Goal: Information Seeking & Learning: Learn about a topic

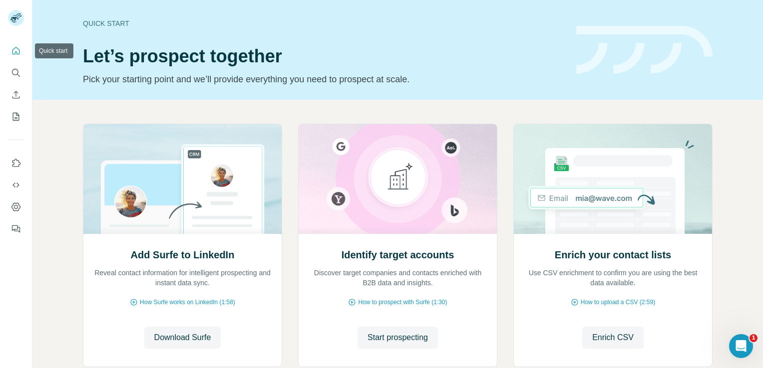
click at [15, 54] on icon "Quick start" at bounding box center [15, 50] width 7 height 7
click at [15, 74] on icon "Search" at bounding box center [16, 73] width 10 height 10
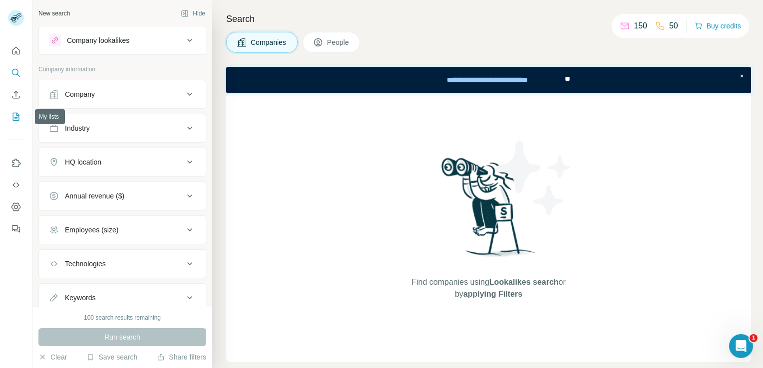
click at [15, 117] on icon "My lists" at bounding box center [16, 117] width 10 height 10
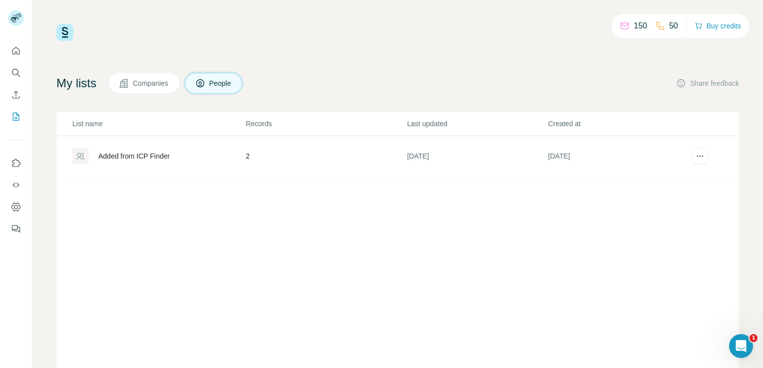
click at [162, 155] on div "Added from ICP Finder" at bounding box center [133, 156] width 71 height 10
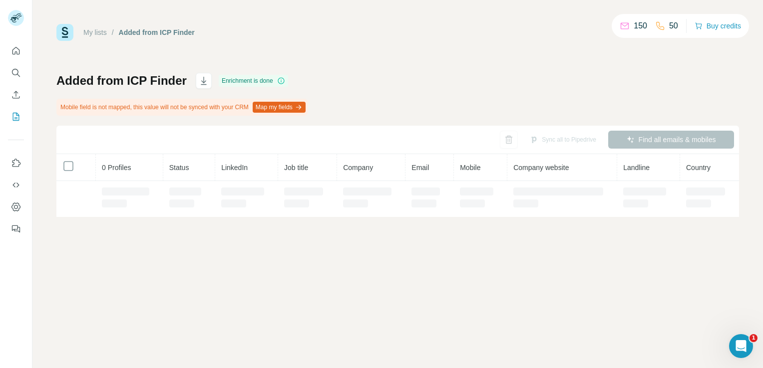
click at [160, 155] on th "0 Profiles" at bounding box center [129, 167] width 67 height 27
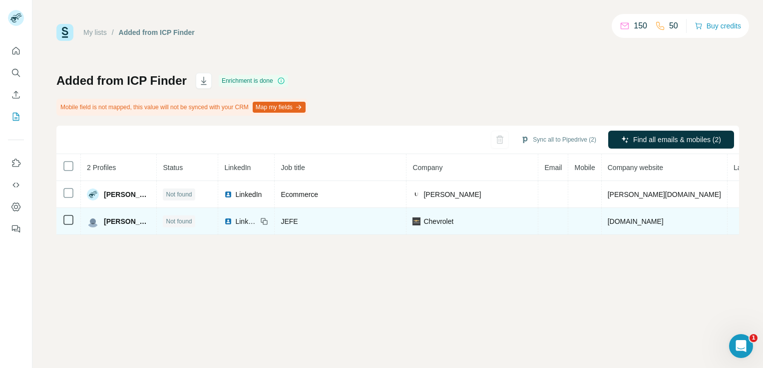
click at [453, 224] on span "Chevrolet" at bounding box center [438, 222] width 30 height 10
drag, startPoint x: 477, startPoint y: 224, endPoint x: 509, endPoint y: 225, distance: 31.5
click at [509, 225] on div "Chevrolet" at bounding box center [471, 222] width 119 height 10
click at [531, 226] on td "Chevrolet" at bounding box center [472, 221] width 132 height 27
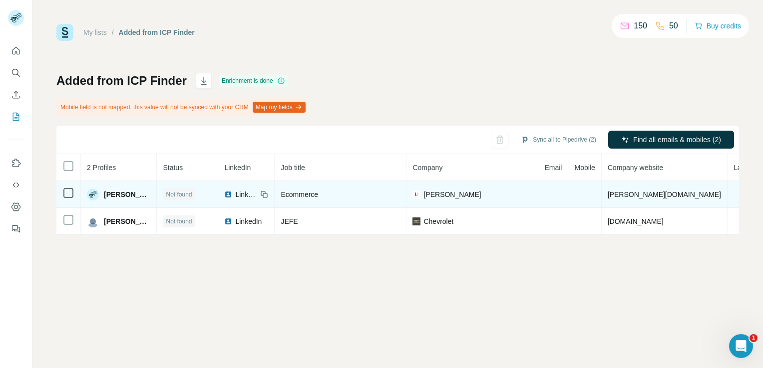
click at [130, 193] on span "[PERSON_NAME]" at bounding box center [127, 195] width 46 height 10
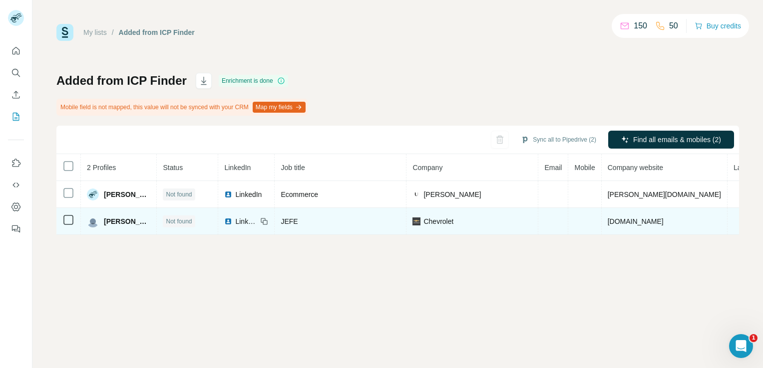
click at [150, 225] on span "[PERSON_NAME]" at bounding box center [127, 222] width 46 height 10
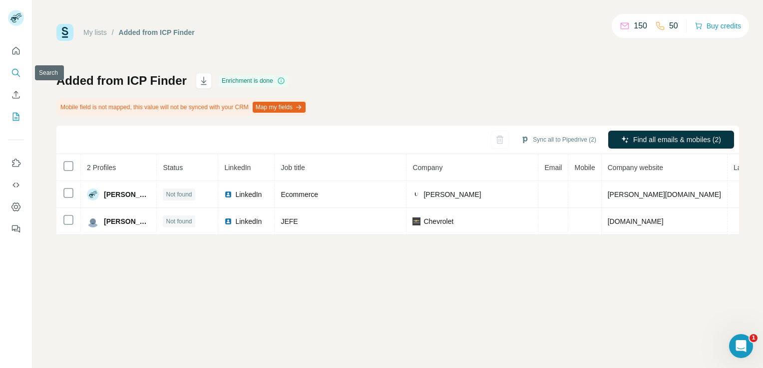
click at [16, 72] on icon "Search" at bounding box center [16, 73] width 10 height 10
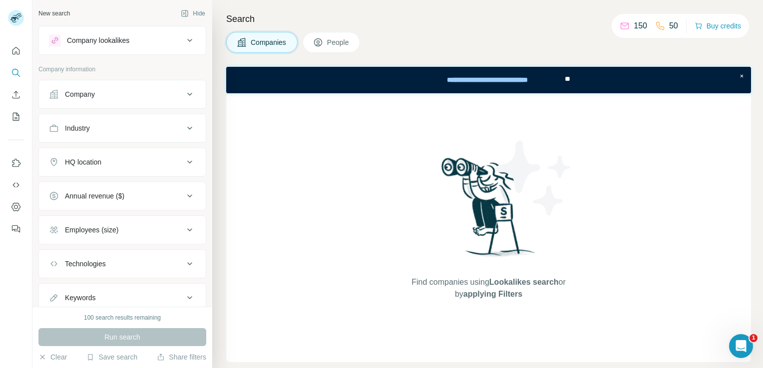
click at [134, 42] on div "Company lookalikes" at bounding box center [116, 40] width 135 height 12
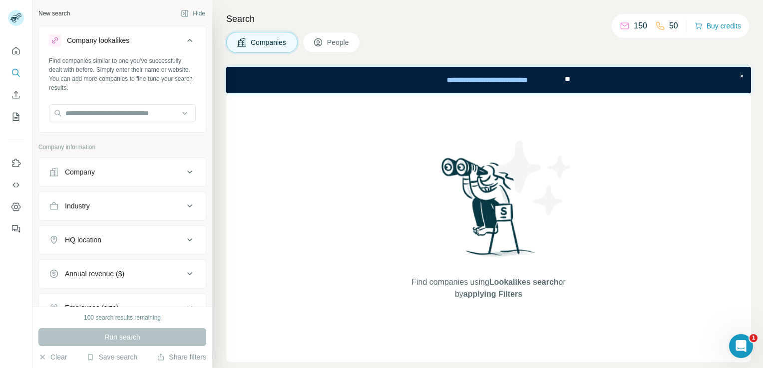
click at [184, 42] on icon at bounding box center [190, 40] width 12 height 12
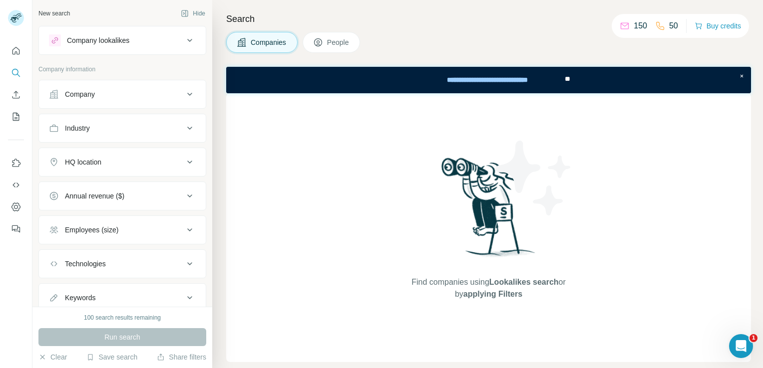
click at [125, 42] on div "Company lookalikes" at bounding box center [98, 40] width 62 height 10
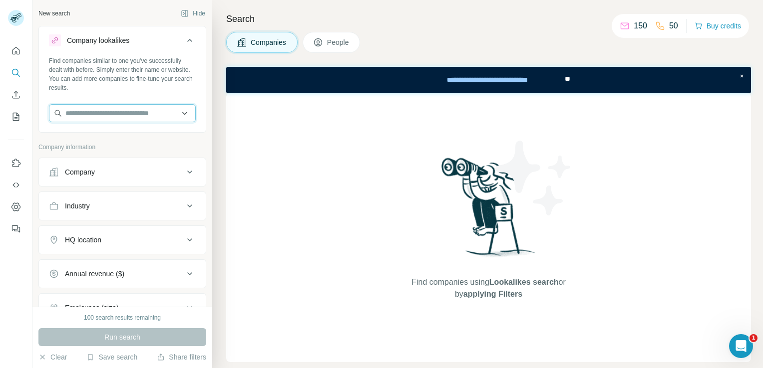
click at [99, 111] on input "text" at bounding box center [122, 113] width 147 height 18
type input "********"
click at [746, 345] on div "Abrir Intercom Messenger" at bounding box center [739, 344] width 33 height 33
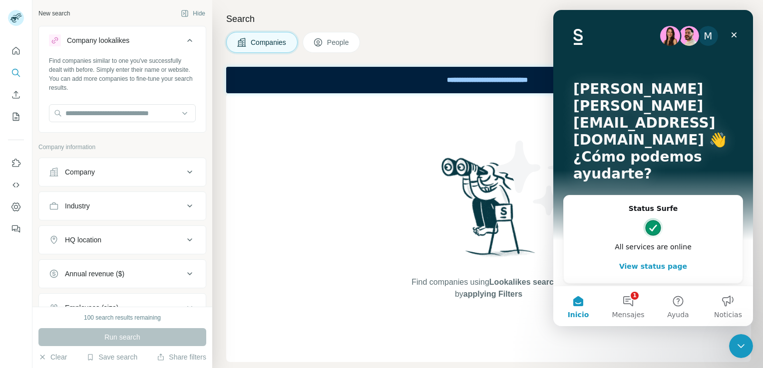
click at [439, 212] on img at bounding box center [489, 210] width 104 height 111
click at [740, 36] on div "Cerrar" at bounding box center [734, 35] width 18 height 18
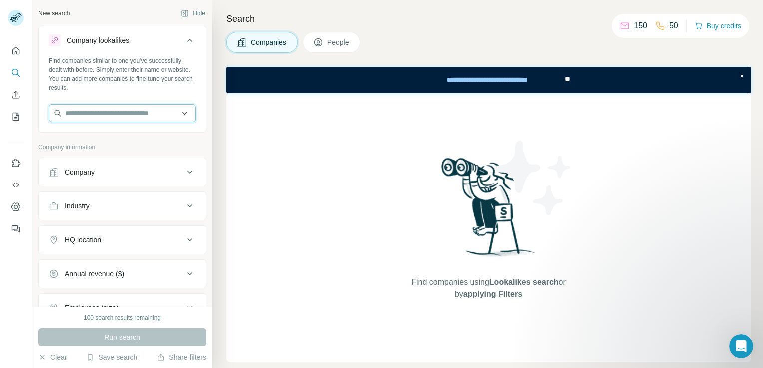
click at [180, 114] on input "text" at bounding box center [122, 113] width 147 height 18
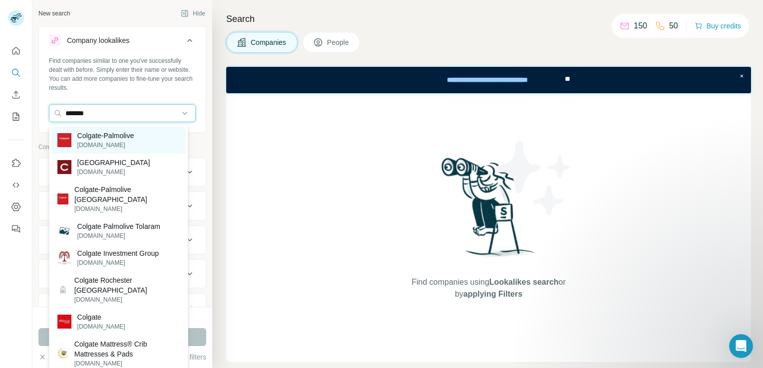
type input "*******"
click at [102, 145] on p "[DOMAIN_NAME]" at bounding box center [105, 145] width 57 height 9
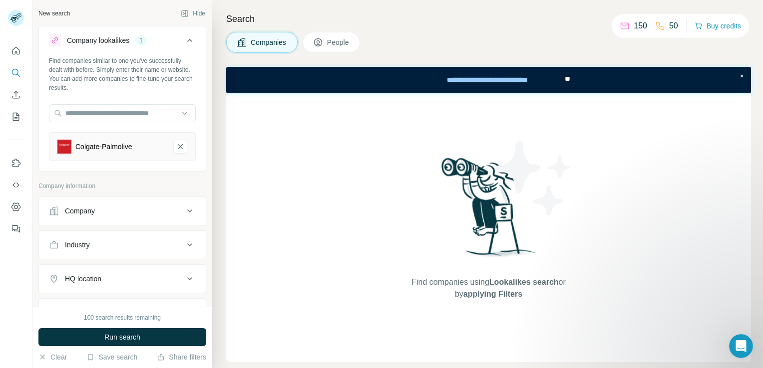
scroll to position [50, 0]
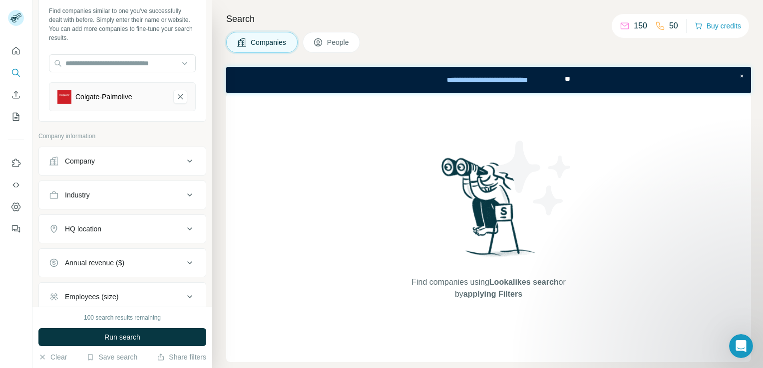
click at [184, 228] on icon at bounding box center [190, 229] width 12 height 12
click at [159, 250] on input "text" at bounding box center [122, 254] width 147 height 18
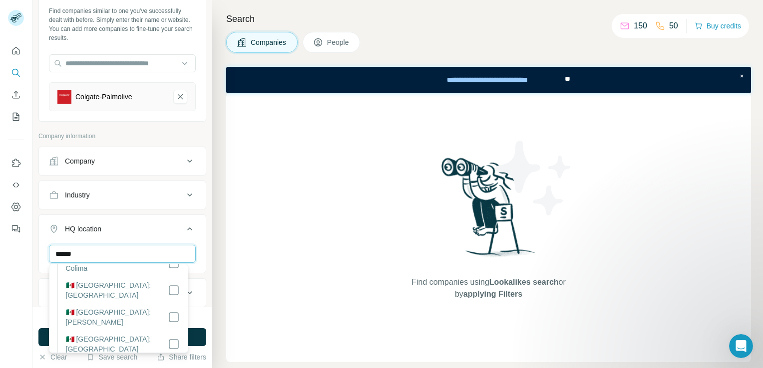
scroll to position [296, 0]
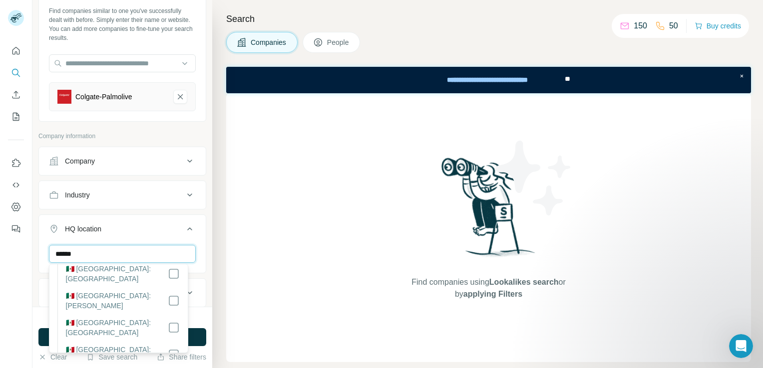
type input "******"
click at [196, 334] on button "Run search" at bounding box center [122, 337] width 168 height 18
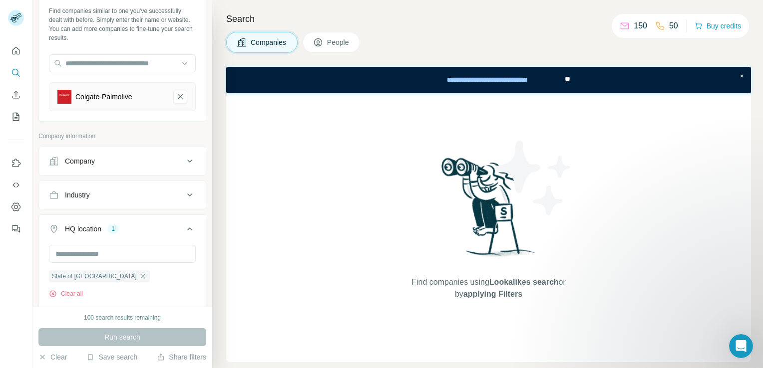
click at [332, 45] on span "People" at bounding box center [338, 42] width 23 height 10
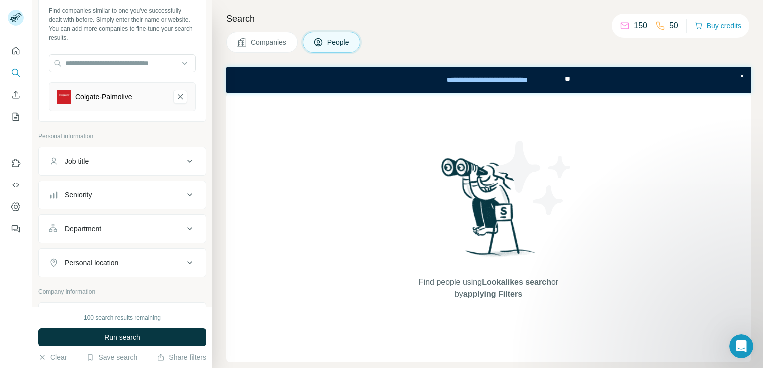
click at [260, 48] on button "Companies" at bounding box center [261, 42] width 71 height 21
